Goal: Task Accomplishment & Management: Use online tool/utility

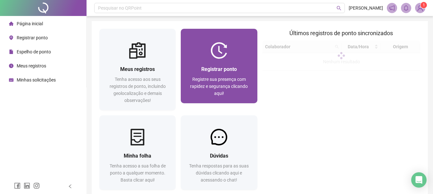
click at [228, 82] on span "Registre sua presença com rapidez e segurança clicando aqui!" at bounding box center [219, 86] width 58 height 19
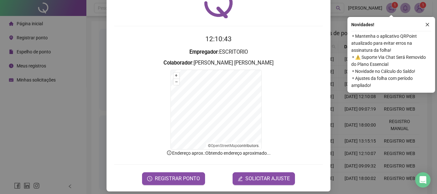
scroll to position [40, 0]
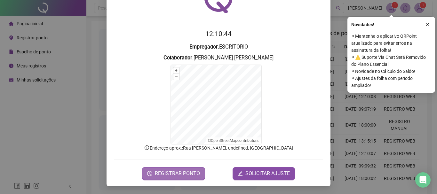
click at [160, 177] on span "REGISTRAR PONTO" at bounding box center [177, 174] width 45 height 8
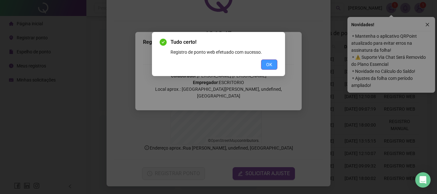
click at [268, 66] on span "OK" at bounding box center [269, 64] width 6 height 7
